Goal: Task Accomplishment & Management: Use online tool/utility

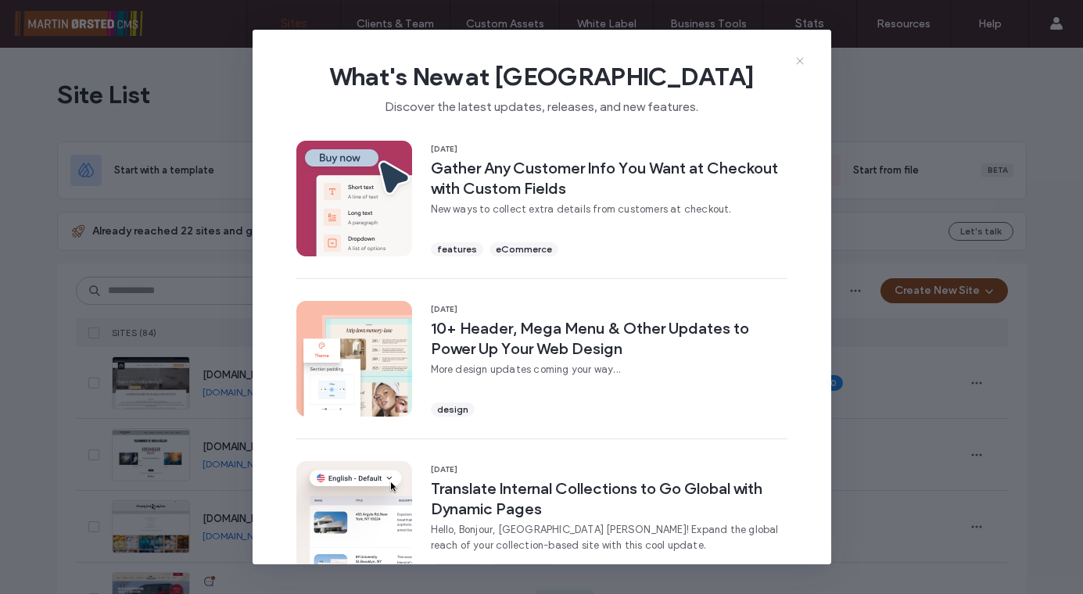
click at [796, 59] on icon at bounding box center [800, 61] width 13 height 13
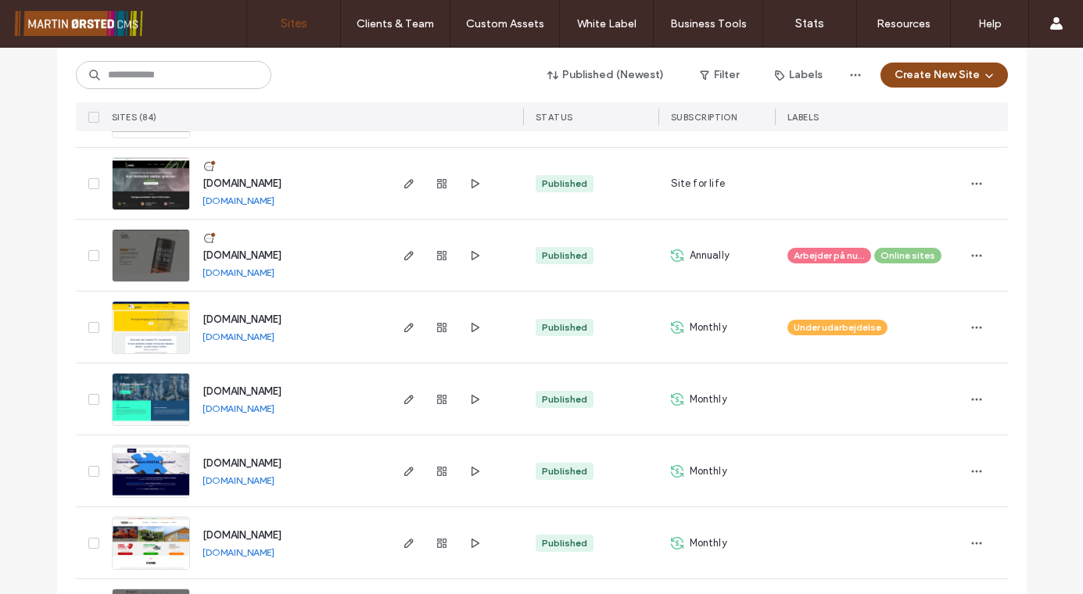
scroll to position [919, 0]
click at [151, 74] on input at bounding box center [173, 75] width 195 height 28
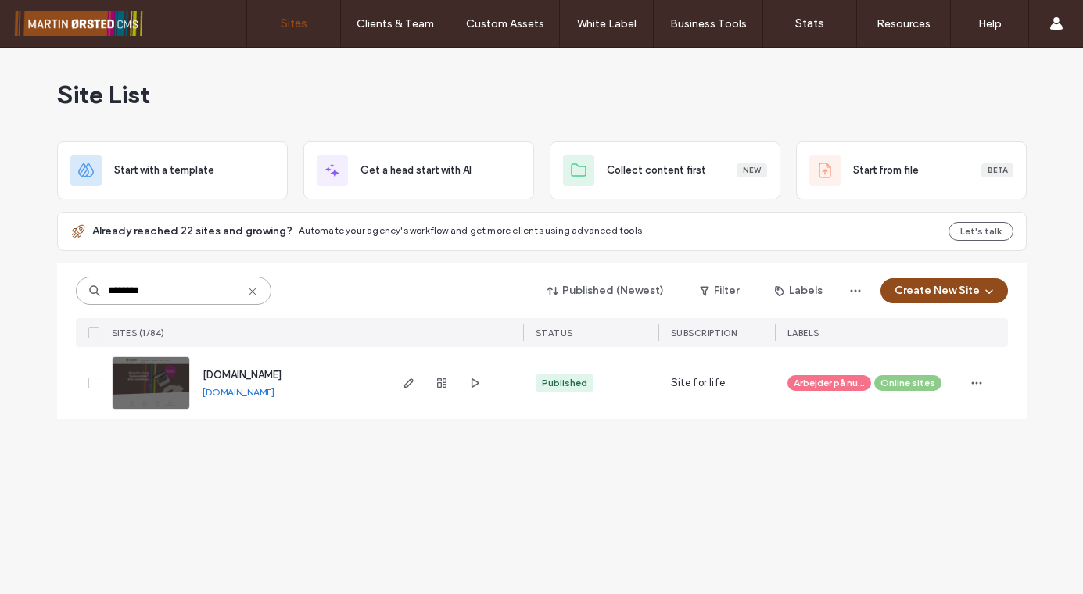
scroll to position [0, 0]
type input "********"
click at [410, 382] on icon "button" at bounding box center [409, 383] width 13 height 13
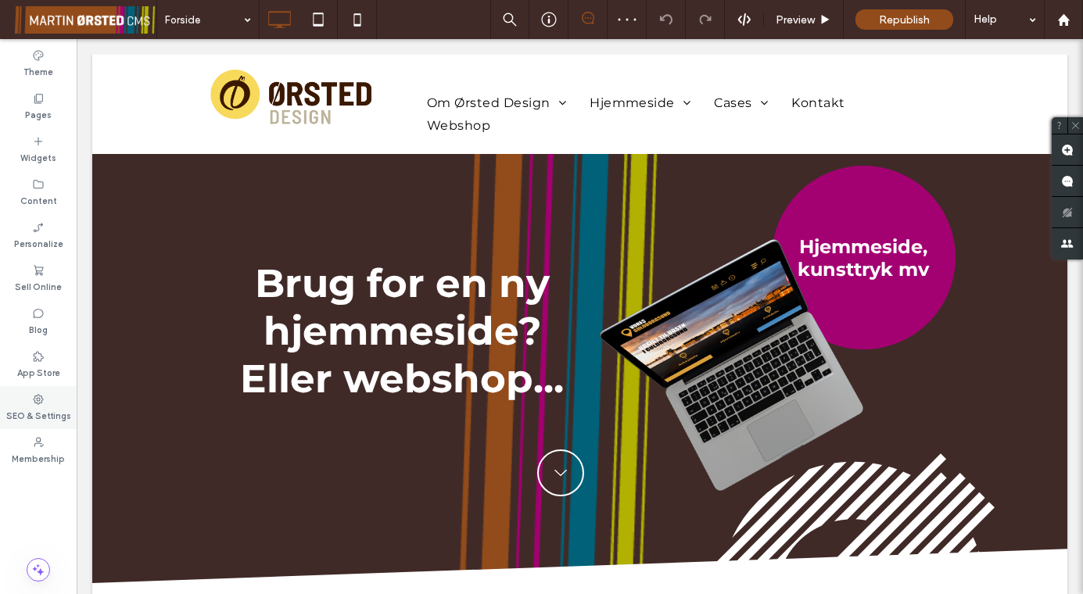
click at [42, 391] on div "SEO & Settings" at bounding box center [38, 407] width 77 height 43
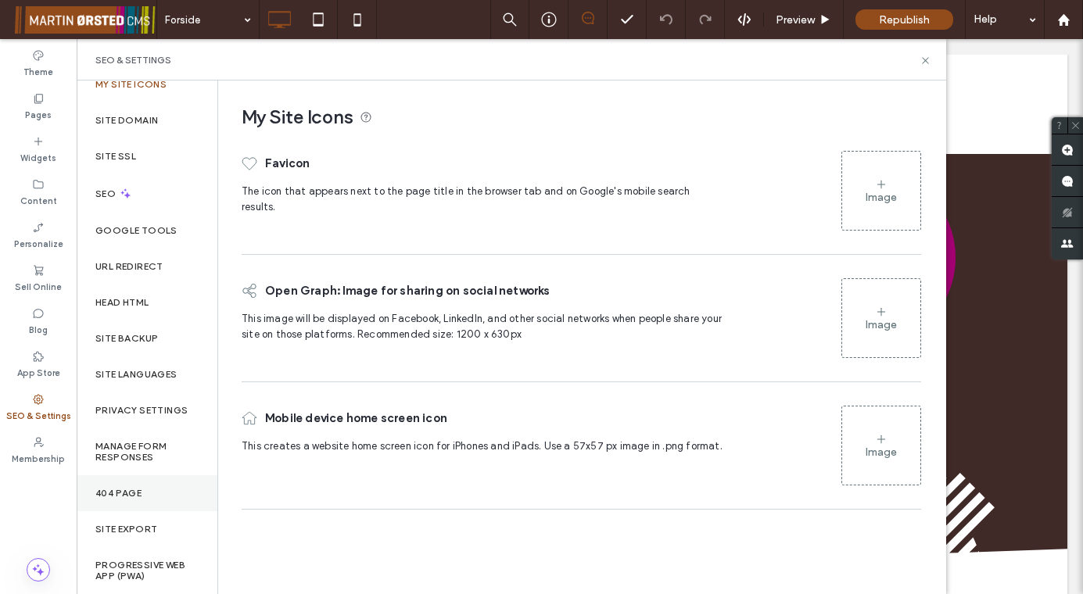
scroll to position [14, 0]
click at [130, 409] on label "Privacy Settings" at bounding box center [141, 410] width 92 height 11
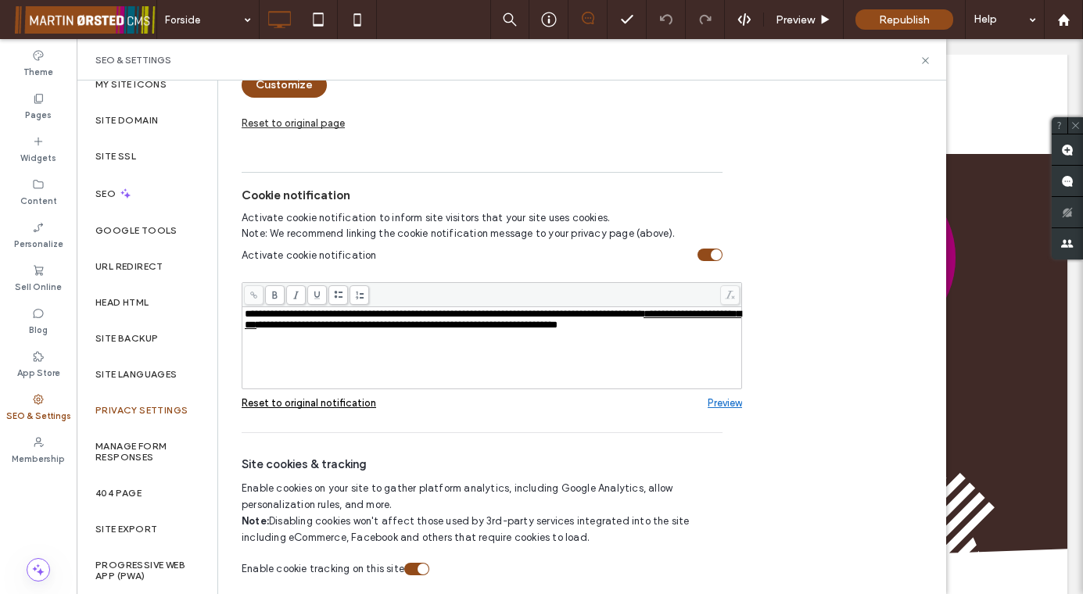
scroll to position [314, 0]
click at [38, 364] on label "App Store" at bounding box center [38, 371] width 43 height 17
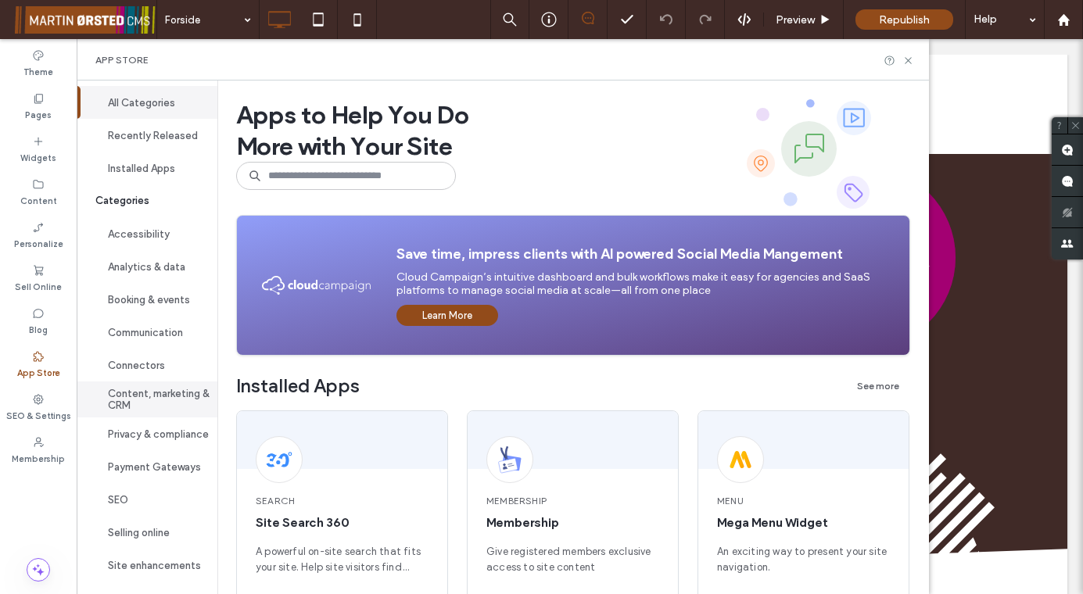
scroll to position [40, 0]
click at [136, 431] on button "Privacy & compliance" at bounding box center [147, 434] width 141 height 33
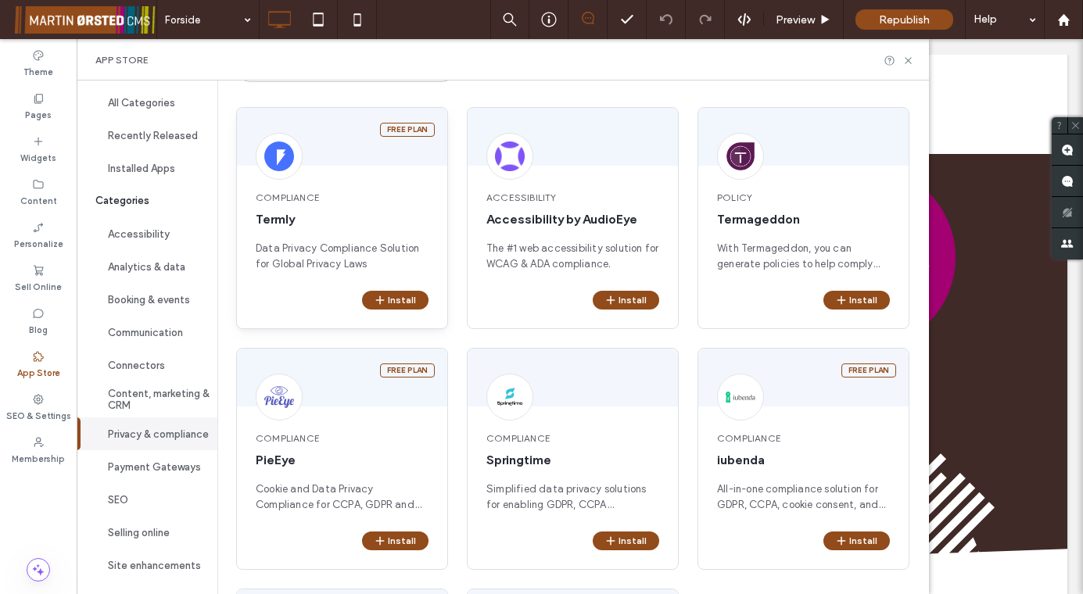
scroll to position [115, 0]
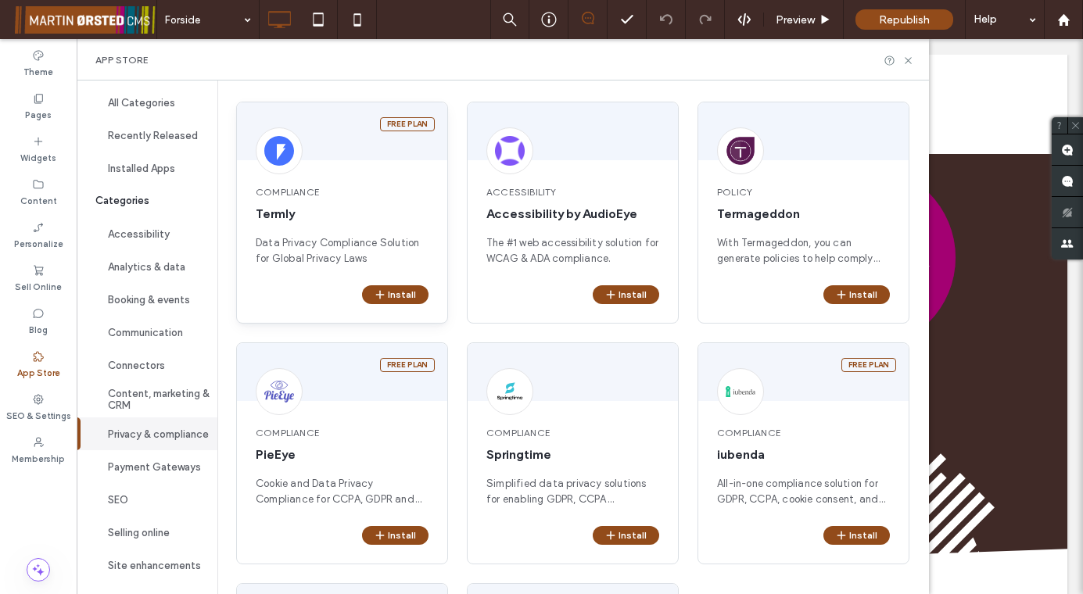
click at [292, 196] on span "Compliance" at bounding box center [342, 192] width 173 height 14
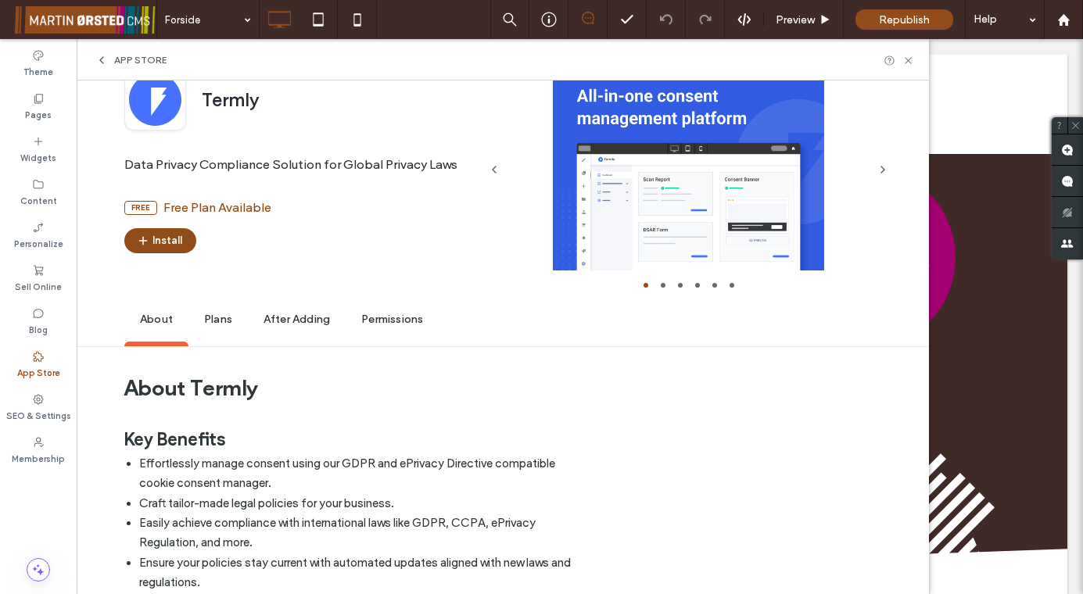
scroll to position [175, 0]
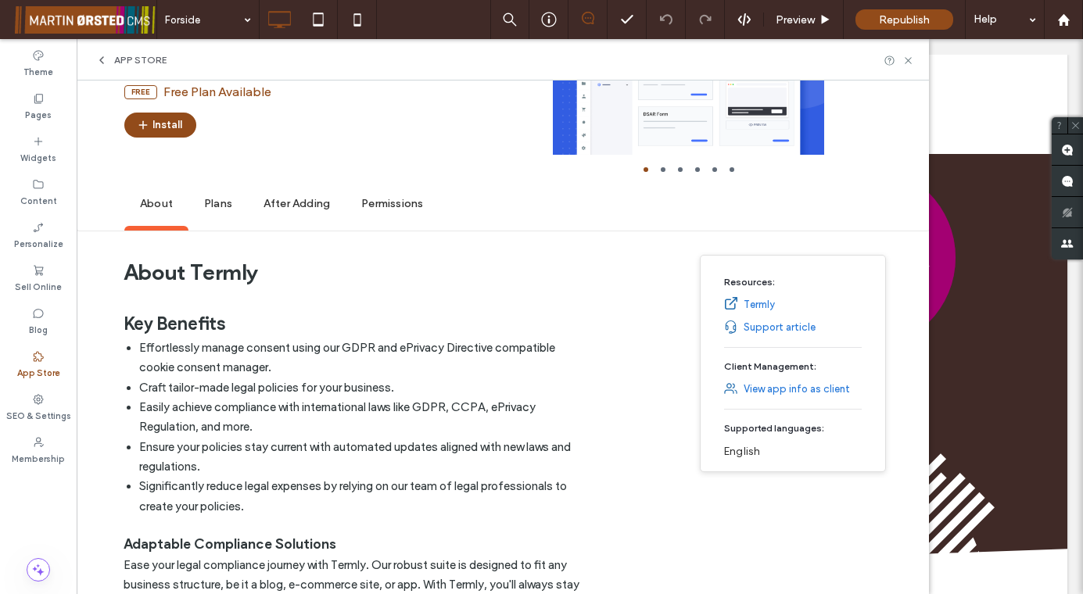
click at [213, 210] on span "Plans" at bounding box center [217, 204] width 59 height 43
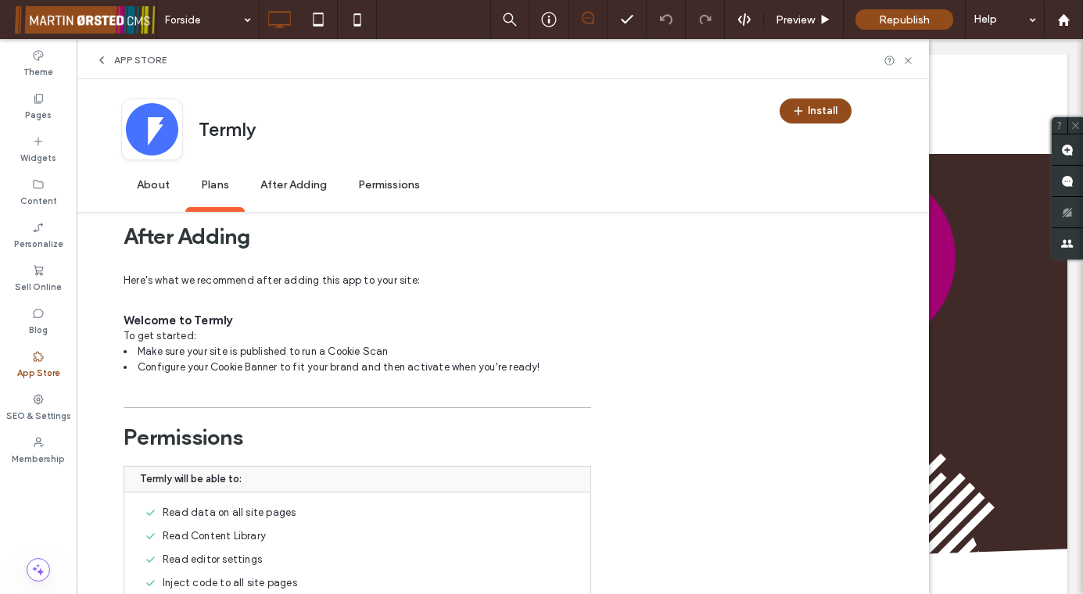
scroll to position [1530, 0]
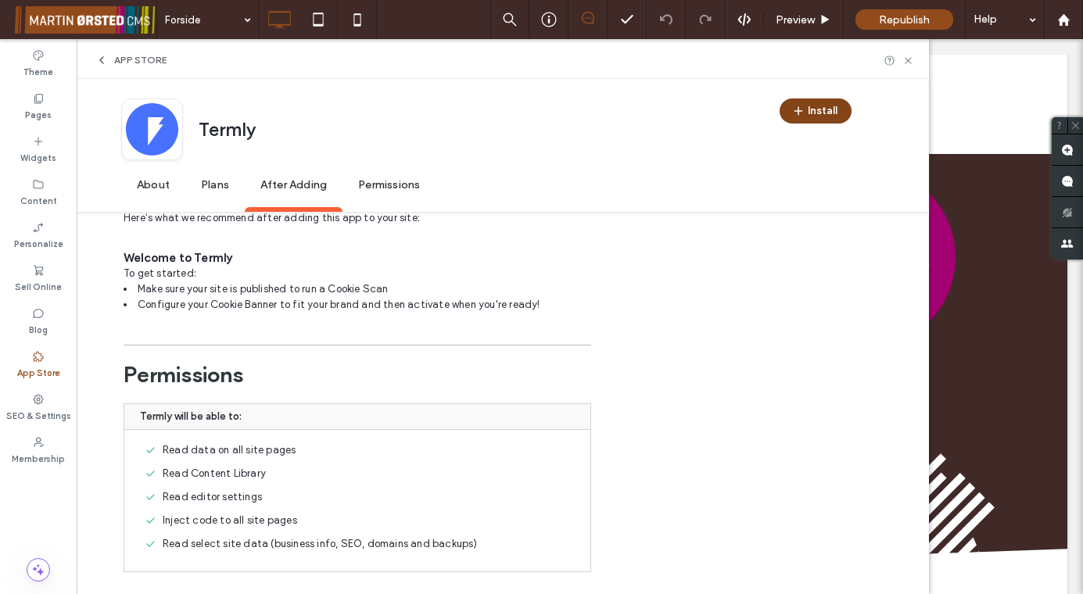
click at [816, 111] on button "Install" at bounding box center [816, 111] width 72 height 25
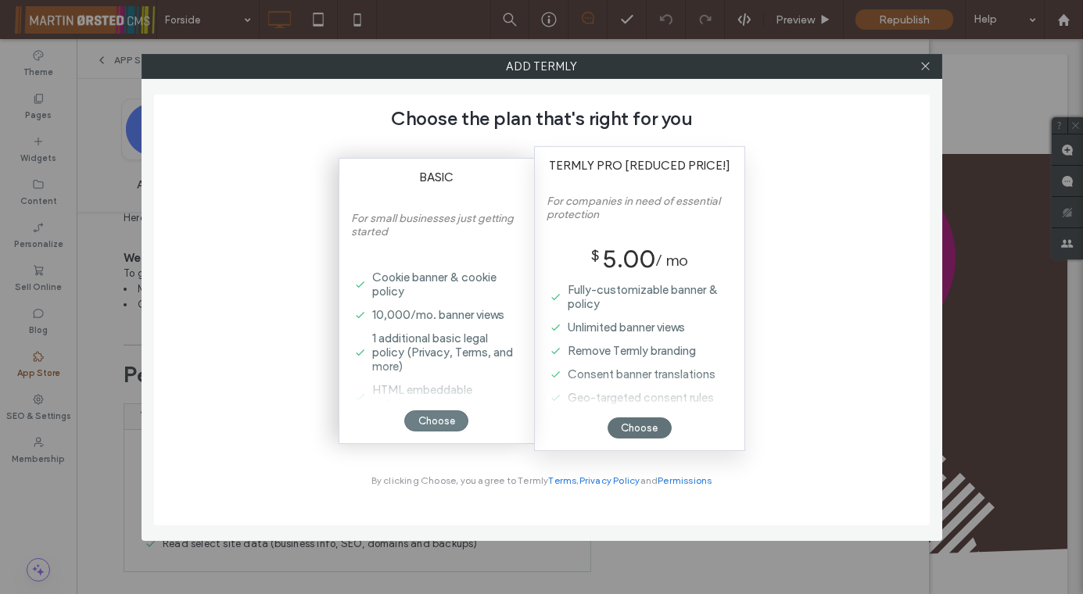
click at [431, 416] on div "Choose" at bounding box center [436, 420] width 64 height 21
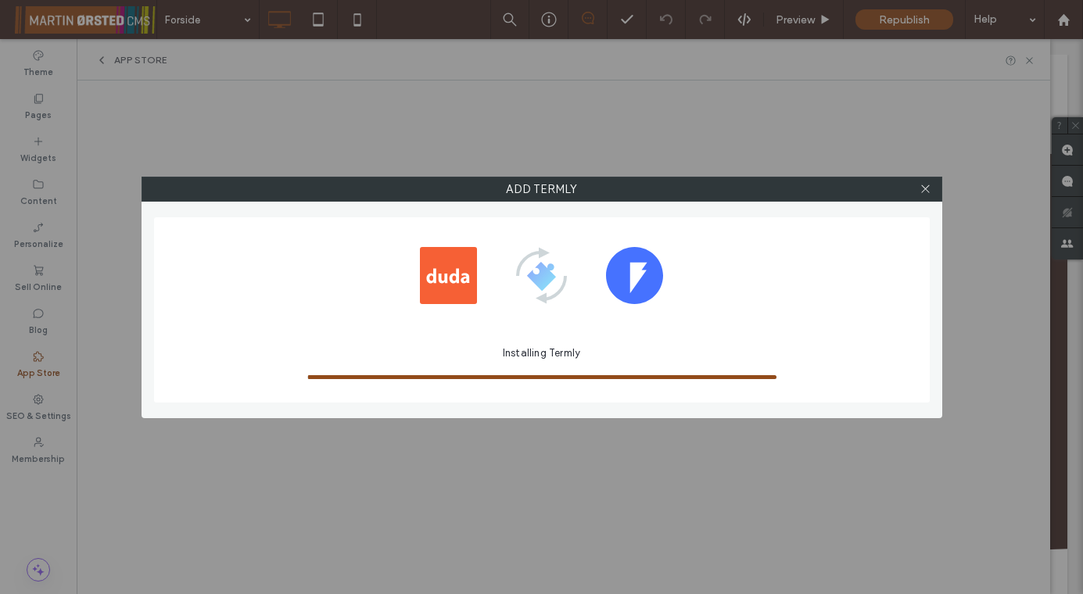
scroll to position [0, 0]
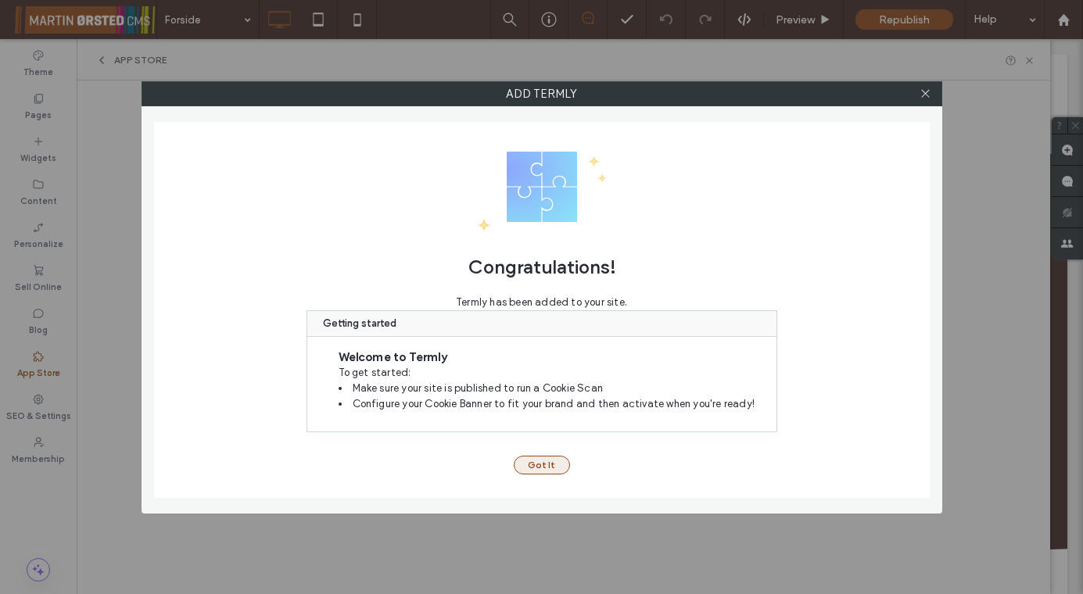
click at [542, 464] on button "Got It" at bounding box center [542, 465] width 56 height 19
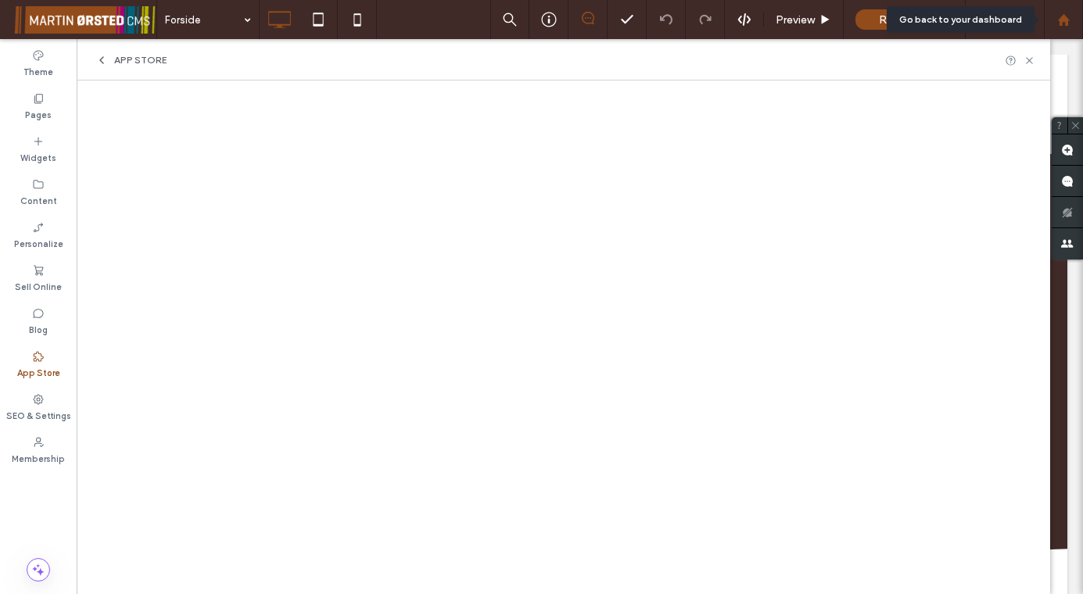
click at [1066, 20] on use at bounding box center [1063, 19] width 12 height 12
